Goal: Task Accomplishment & Management: Manage account settings

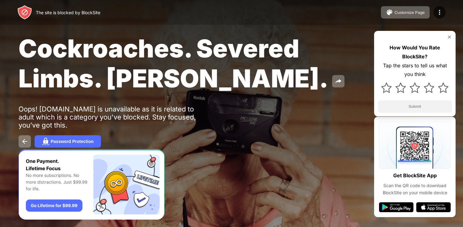
click at [439, 19] on div "The site is blocked by BlockSite Customize Page Edit Block List Redirect Custom…" at bounding box center [231, 12] width 463 height 25
click at [439, 7] on div at bounding box center [439, 12] width 12 height 12
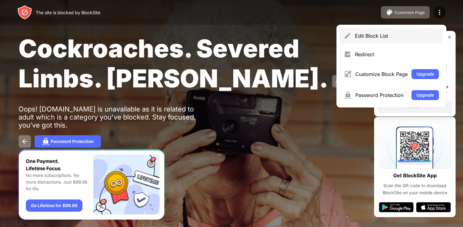
click at [413, 34] on div "Edit Block List" at bounding box center [397, 36] width 84 height 6
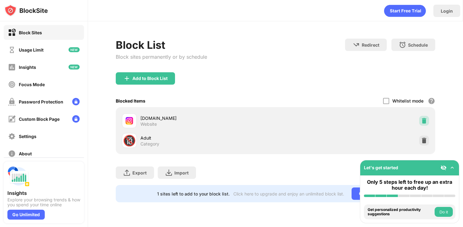
click at [424, 122] on img at bounding box center [424, 121] width 6 height 6
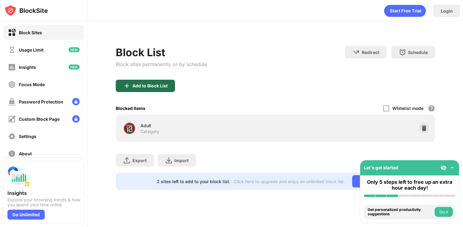
click at [155, 81] on div "Add to Block List" at bounding box center [145, 86] width 59 height 12
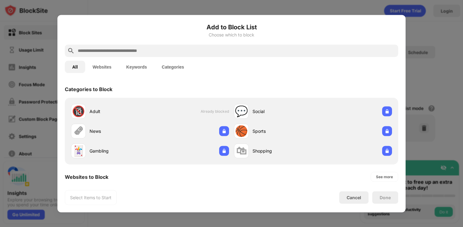
drag, startPoint x: 391, startPoint y: 108, endPoint x: 394, endPoint y: 121, distance: 13.5
click at [394, 121] on div "Categories to Block 🔞 Adult Already blocked 💬 Social 🗞 News 🏀 Sports 🃏 Gambling…" at bounding box center [231, 131] width 348 height 102
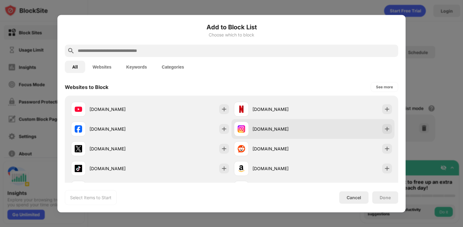
click at [257, 127] on div "[DOMAIN_NAME]" at bounding box center [282, 129] width 60 height 6
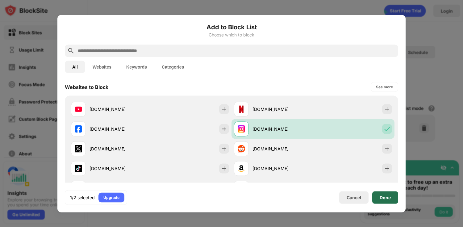
click at [386, 200] on div "Done" at bounding box center [385, 197] width 26 height 12
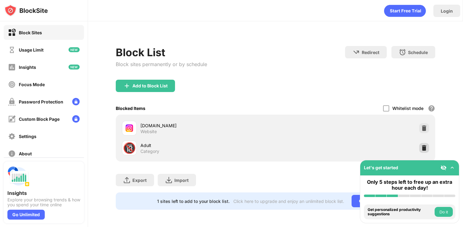
click at [423, 145] on img at bounding box center [424, 148] width 6 height 6
